Goal: Task Accomplishment & Management: Complete application form

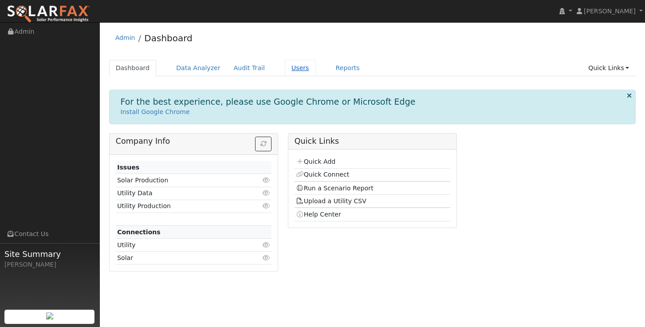
click at [286, 67] on link "Users" at bounding box center [300, 68] width 31 height 16
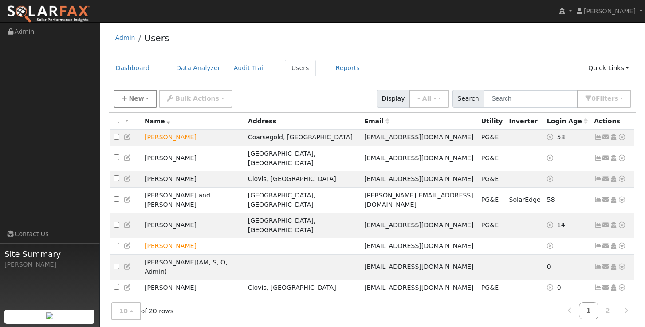
click at [148, 98] on button "New" at bounding box center [136, 99] width 44 height 18
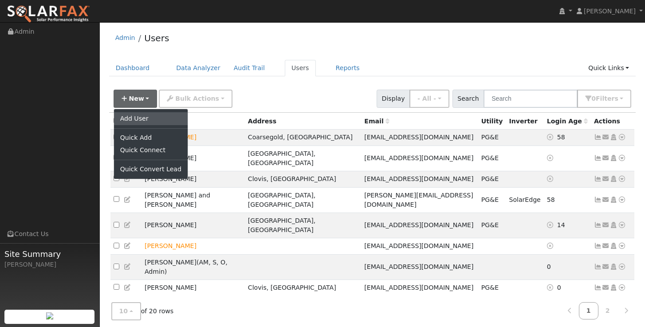
click at [141, 121] on link "Add User" at bounding box center [151, 118] width 74 height 12
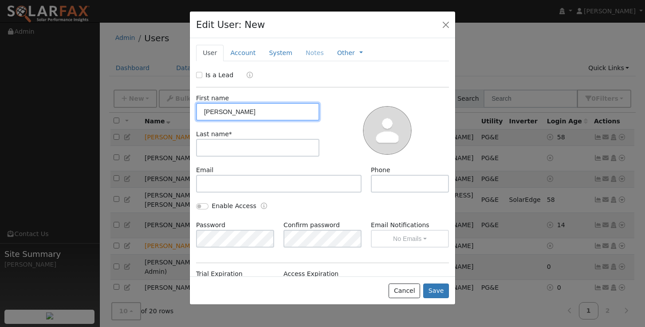
type input "Amritpal"
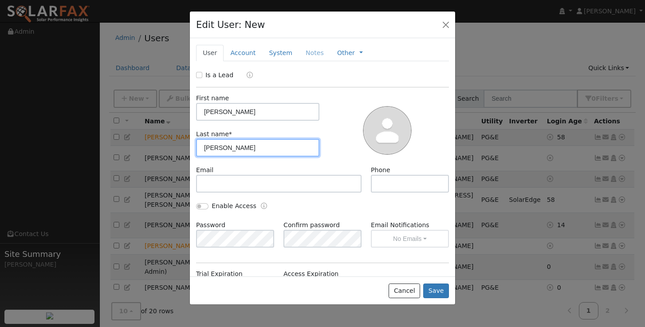
type input "Singh"
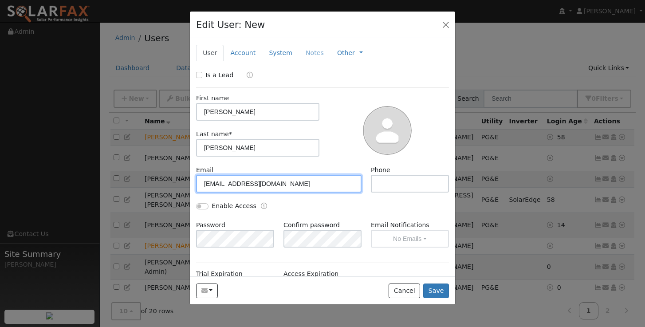
type input "amritmutti98@gmail.com"
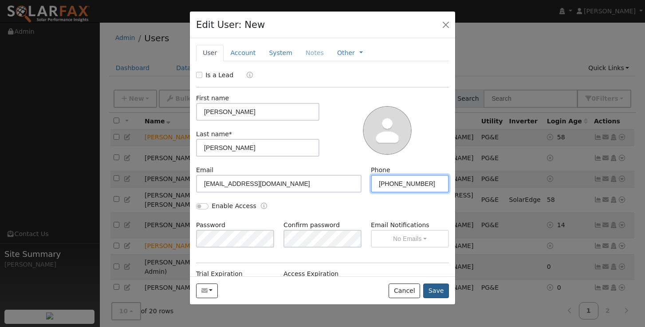
type input "559-764-7611"
click at [433, 286] on button "Save" at bounding box center [436, 290] width 26 height 15
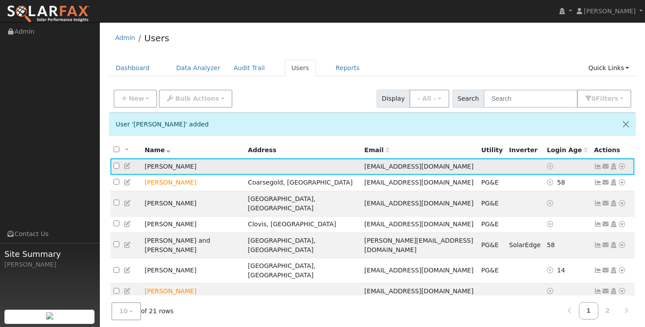
click at [606, 169] on icon at bounding box center [606, 166] width 8 height 6
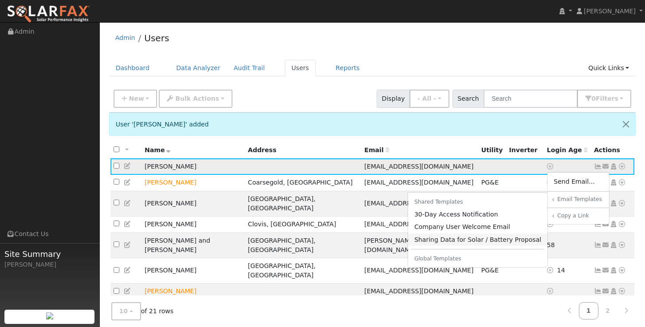
click at [479, 237] on link "Sharing Data for Solar / Battery Proposal" at bounding box center [478, 239] width 140 height 12
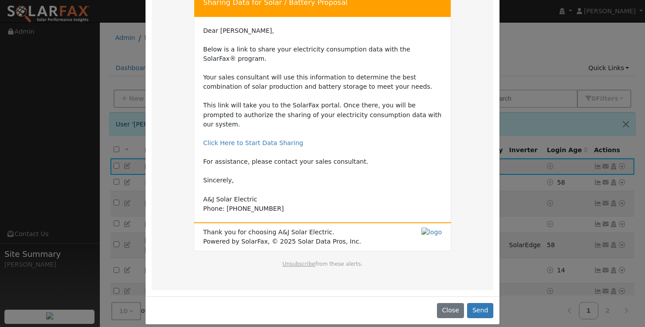
scroll to position [59, 0]
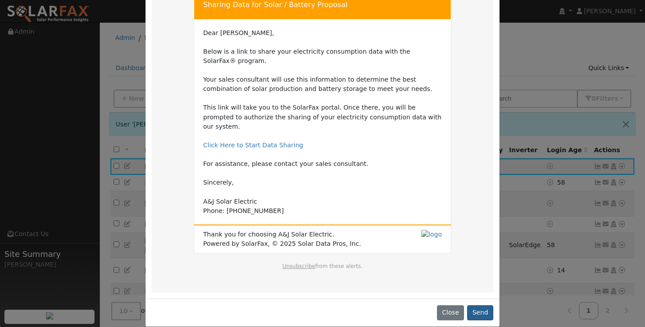
click at [473, 305] on button "Send" at bounding box center [480, 312] width 26 height 15
